Goal: Task Accomplishment & Management: Manage account settings

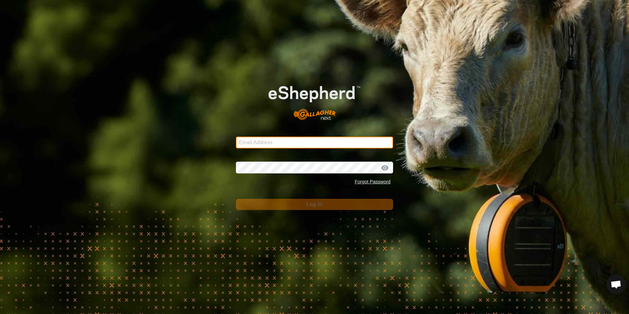
type input "choice_harvest@bigpond.com"
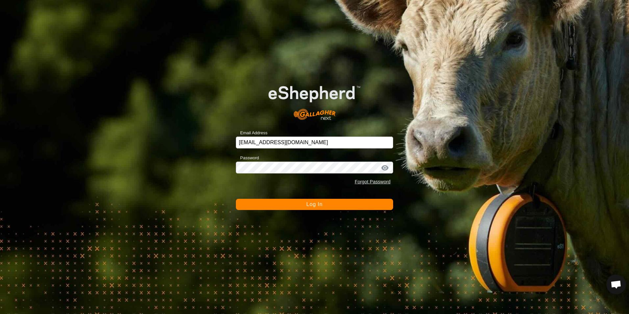
click at [324, 206] on button "Log In" at bounding box center [314, 204] width 157 height 11
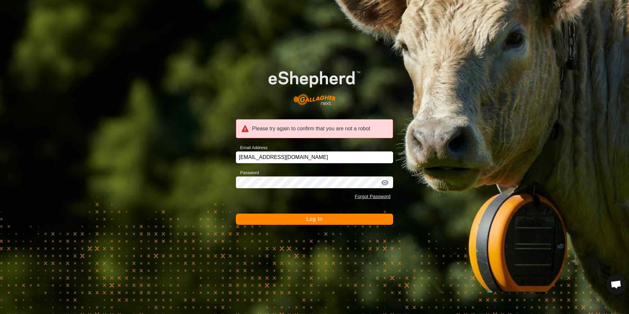
click at [306, 219] on button "Log In" at bounding box center [314, 218] width 157 height 11
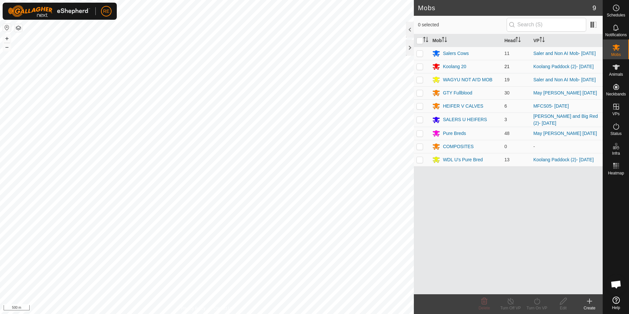
click at [421, 67] on p-checkbox at bounding box center [419, 66] width 7 height 5
checkbox input "true"
click at [420, 162] on p-checkbox at bounding box center [419, 159] width 7 height 5
checkbox input "true"
click at [510, 304] on icon at bounding box center [510, 301] width 8 height 8
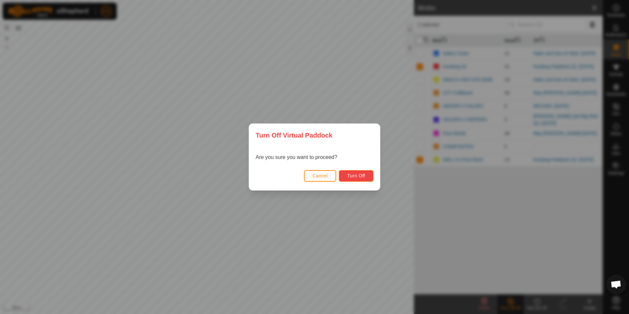
click at [362, 176] on span "Turn Off" at bounding box center [356, 175] width 18 height 5
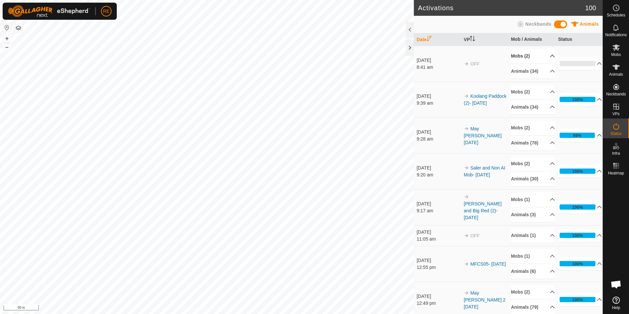
click at [543, 59] on p-accordion-header "Mobs (2)" at bounding box center [533, 56] width 44 height 15
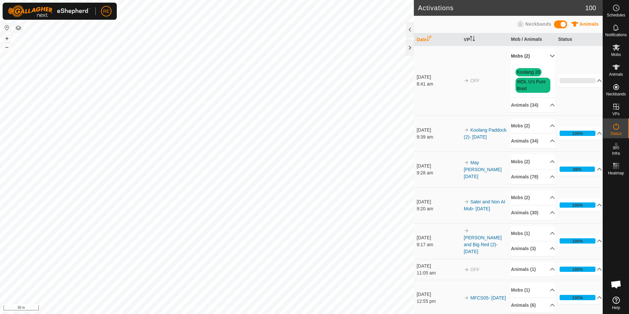
click at [543, 59] on p-accordion-header "Mobs (2)" at bounding box center [533, 56] width 44 height 15
